Goal: Task Accomplishment & Management: Manage account settings

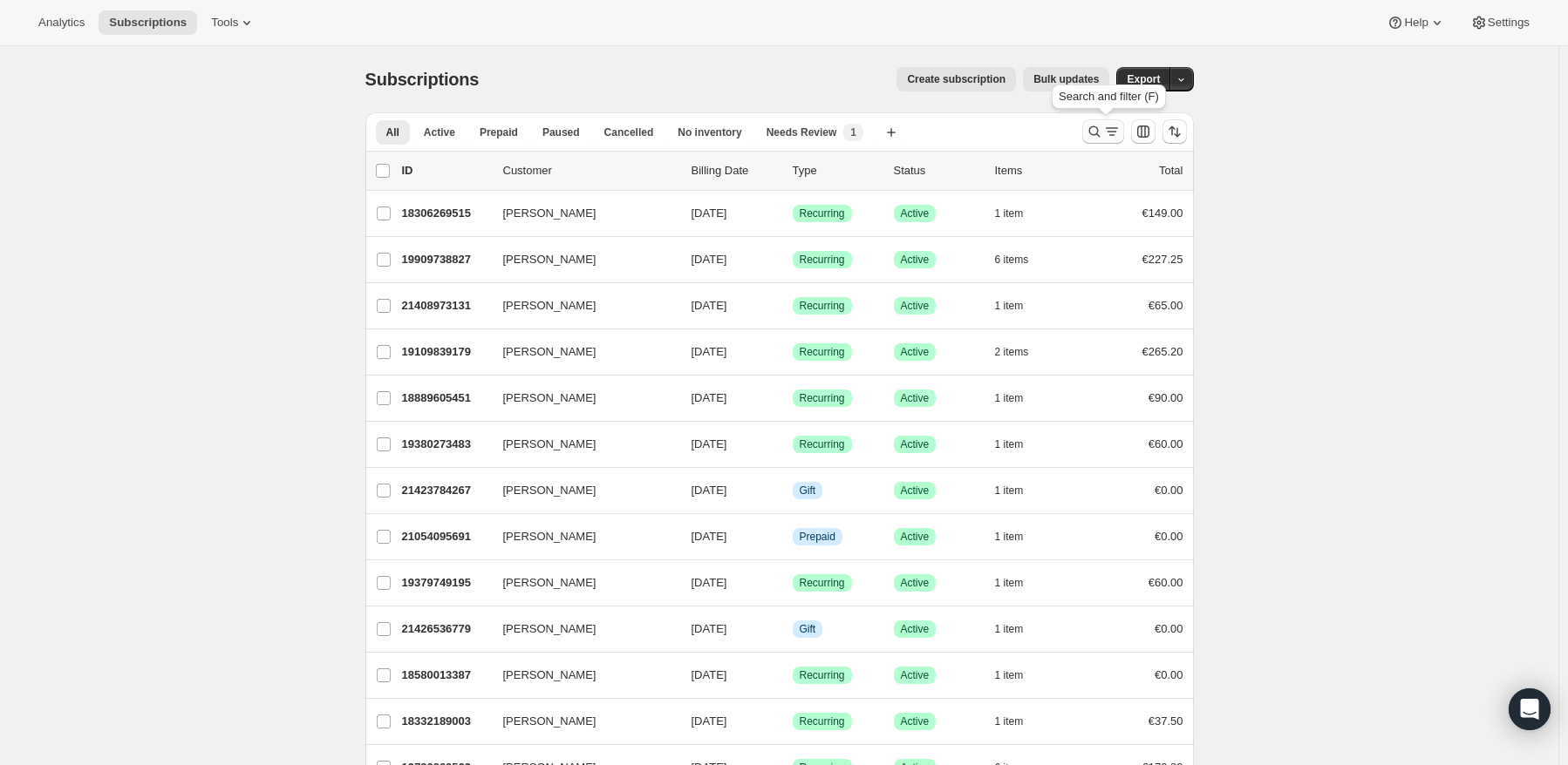
click at [1095, 136] on icon "Search and filter results" at bounding box center [1095, 132] width 18 height 18
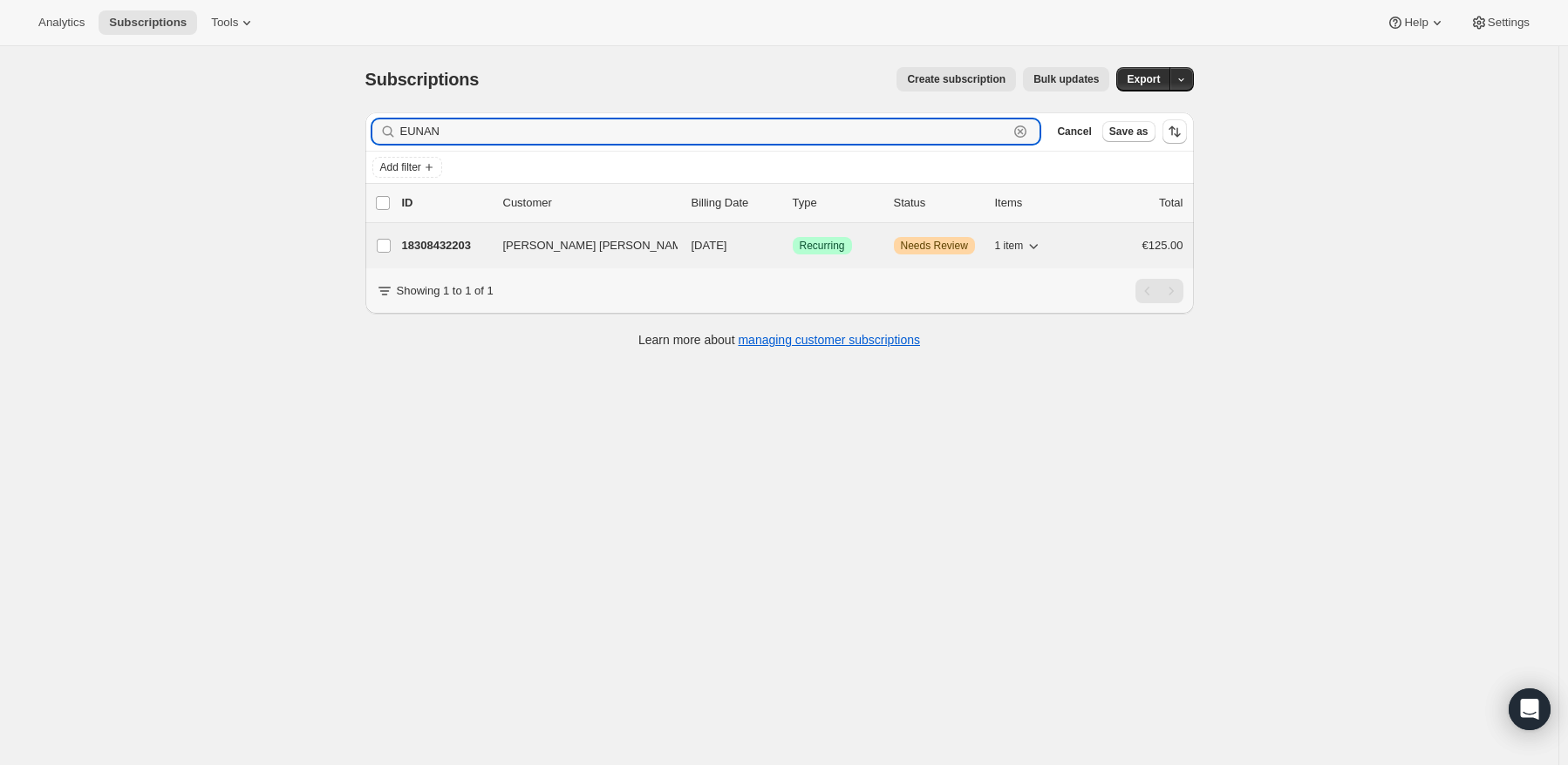
type input "EUNAN"
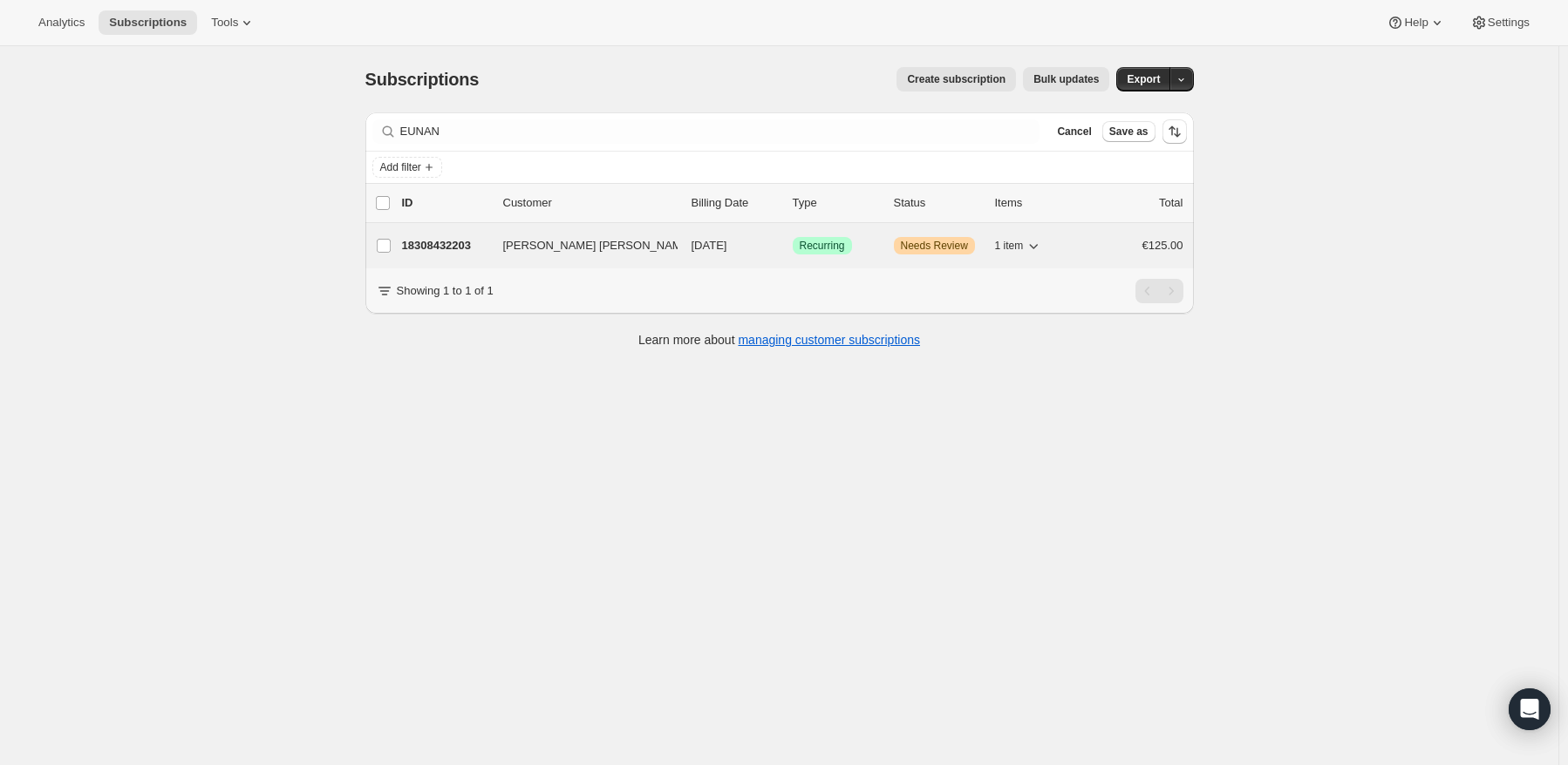
click at [441, 238] on p "18308432203" at bounding box center [446, 246] width 88 height 18
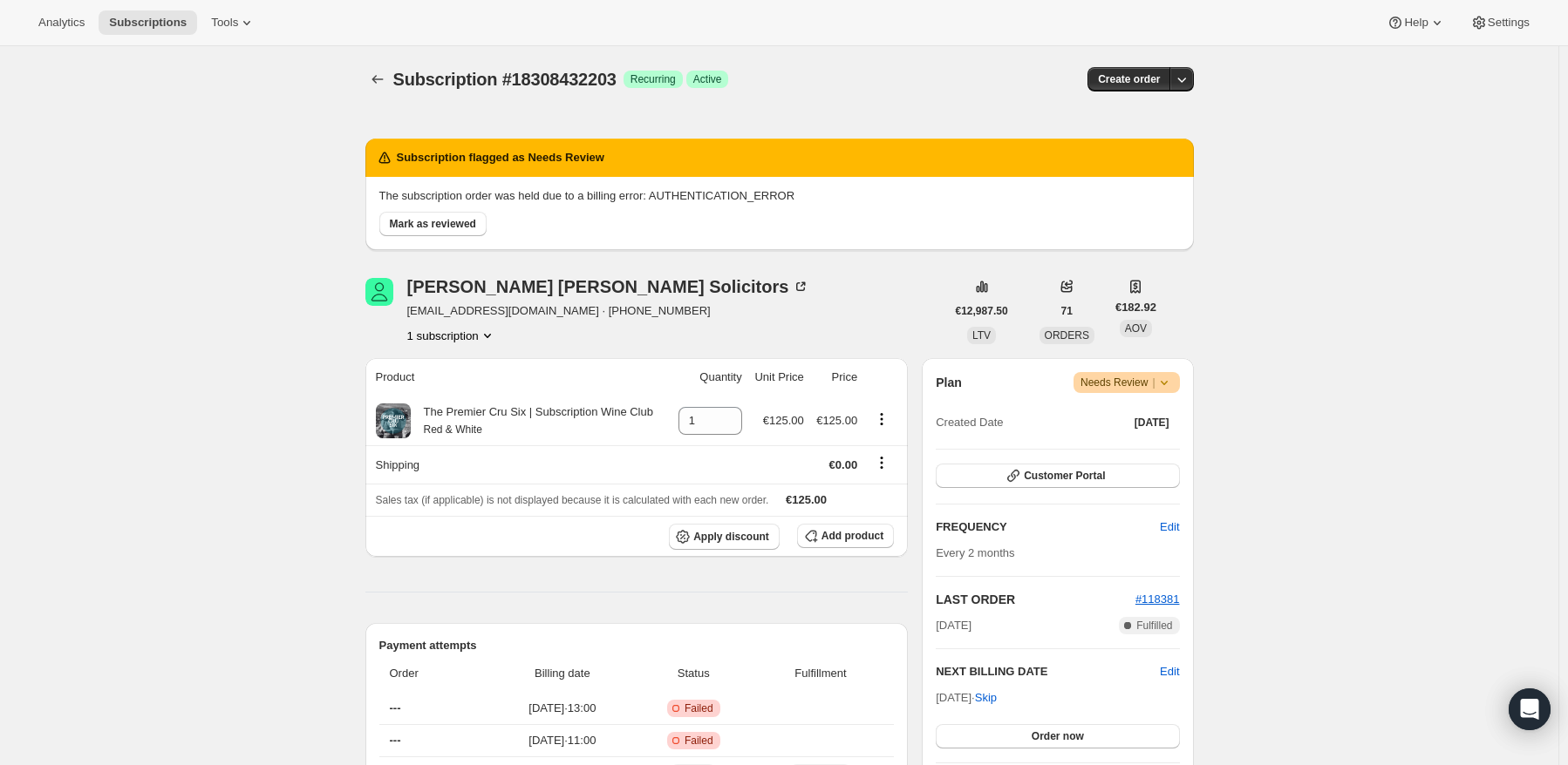
click at [1111, 383] on span "Needs Review |" at bounding box center [1126, 382] width 92 height 18
click at [1171, 385] on icon at bounding box center [1164, 382] width 18 height 18
click at [431, 222] on span "Mark as reviewed" at bounding box center [433, 224] width 87 height 14
